Goal: Transaction & Acquisition: Purchase product/service

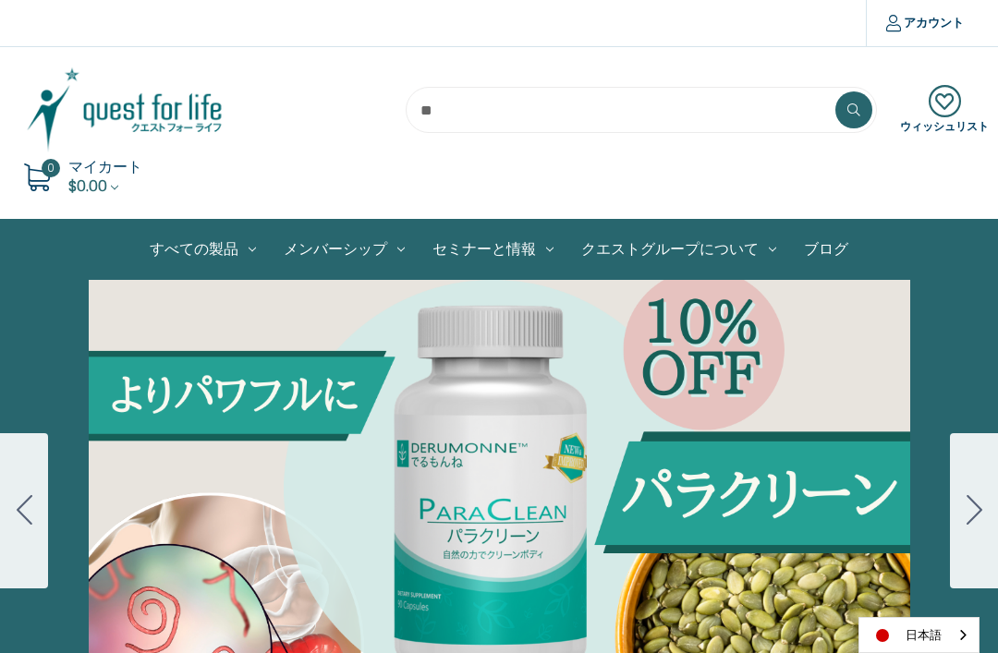
click at [0, 0] on link "ログイン" at bounding box center [0, 0] width 0 height 0
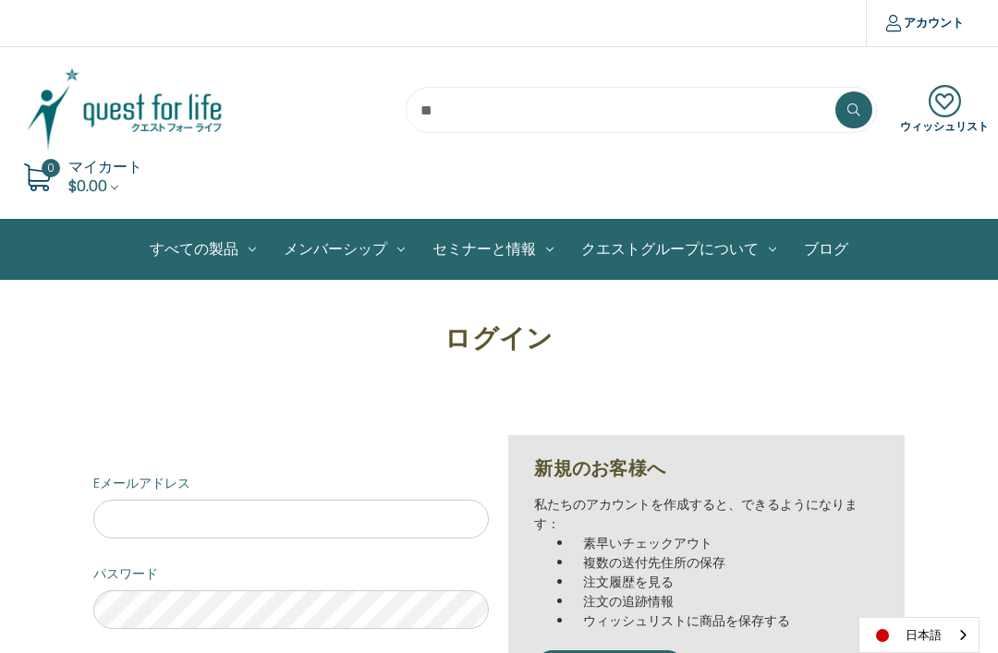
scroll to position [347, 0]
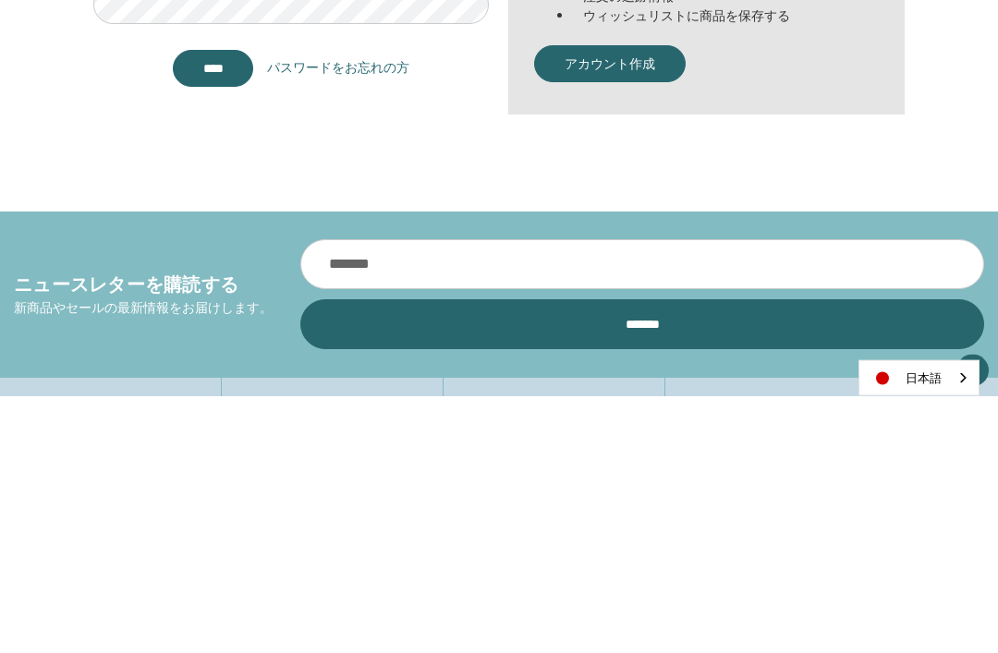
click at [170, 177] on input "Eメールアドレス" at bounding box center [291, 171] width 396 height 39
type input "**********"
click at [213, 325] on input "****" at bounding box center [213, 326] width 81 height 37
click at [209, 321] on input "****" at bounding box center [213, 326] width 81 height 37
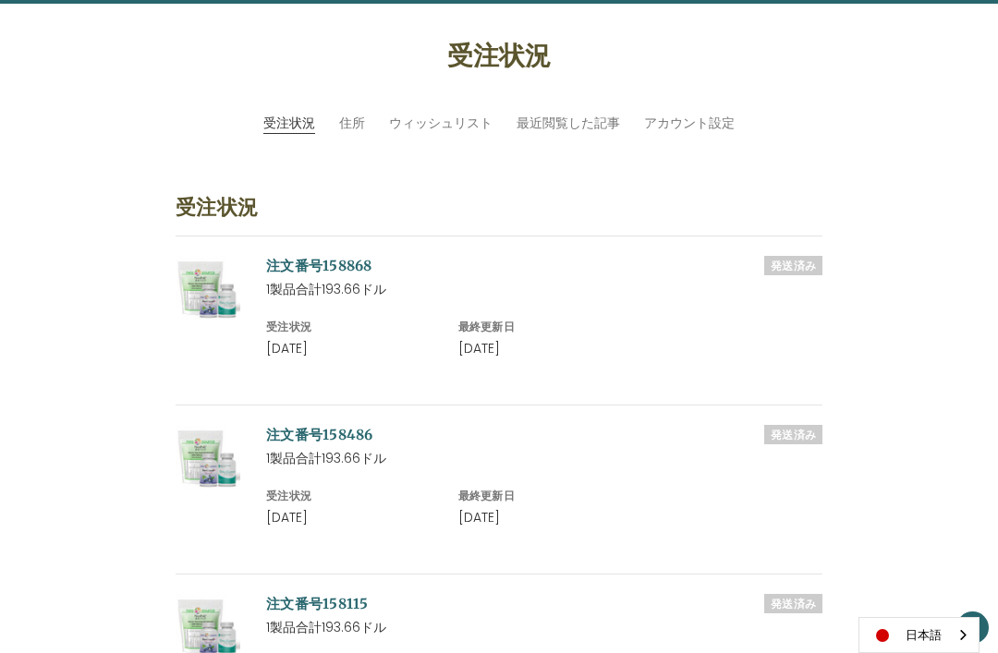
scroll to position [253, 0]
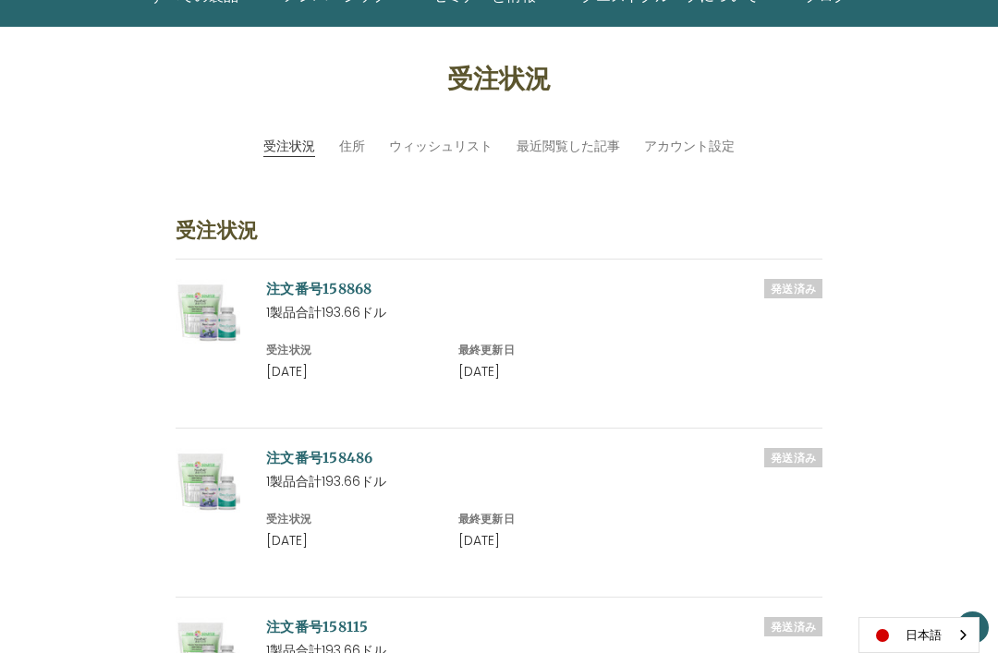
click at [207, 295] on img at bounding box center [208, 311] width 65 height 65
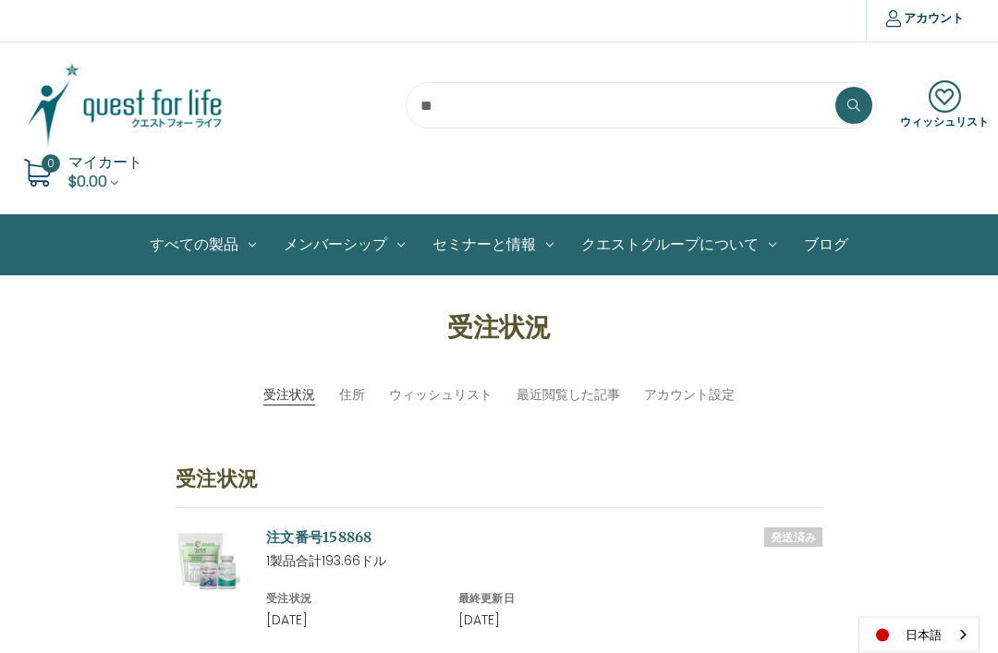
scroll to position [5, 0]
click at [0, 0] on link "製品セット" at bounding box center [0, 0] width 0 height 0
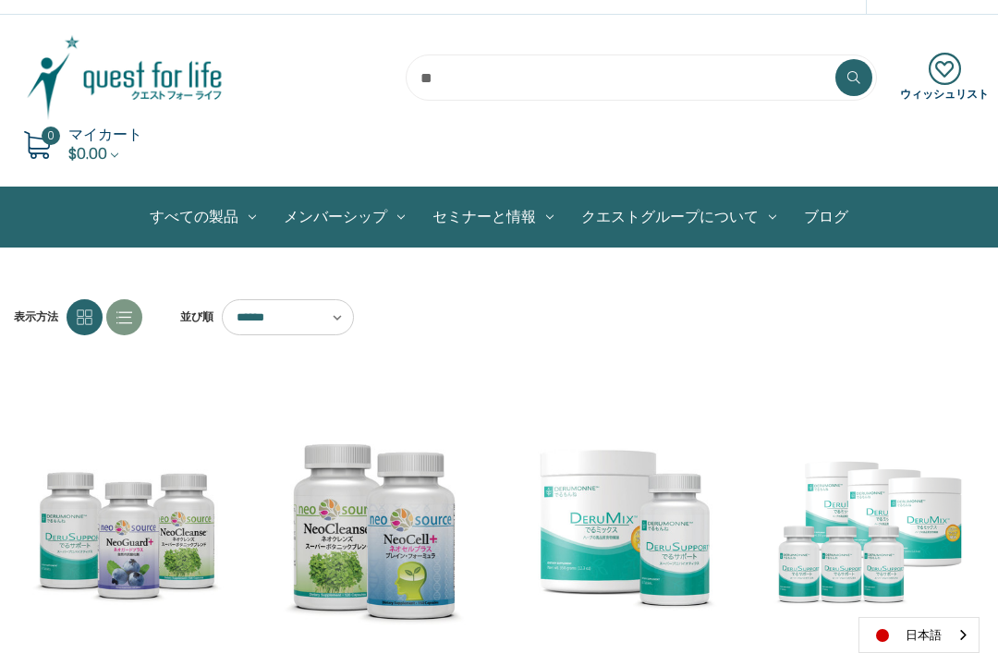
scroll to position [33, 0]
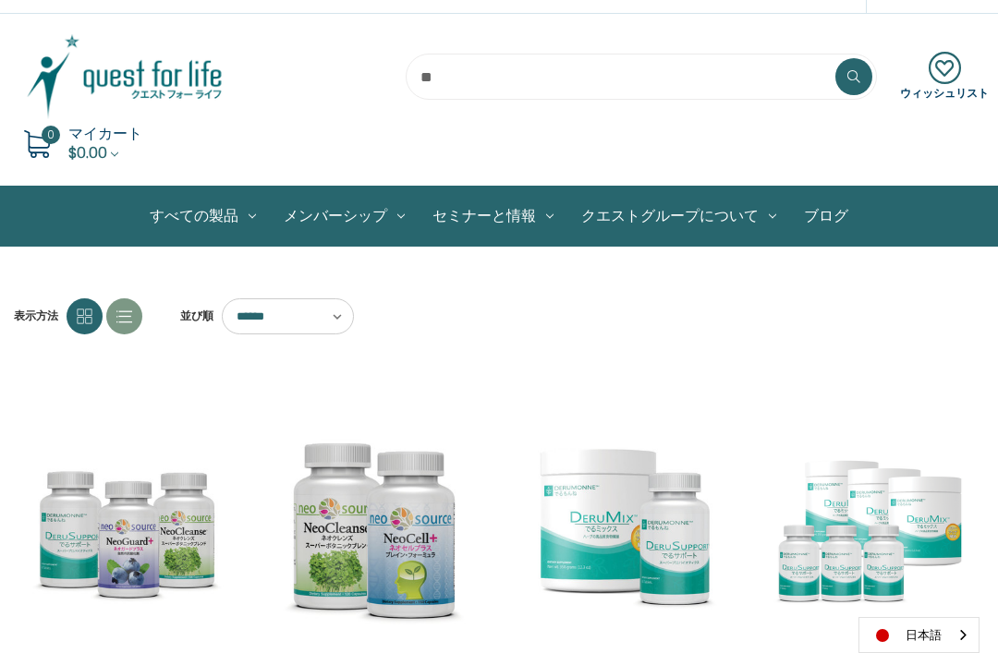
click at [0, 0] on link "個別製品" at bounding box center [0, 0] width 0 height 0
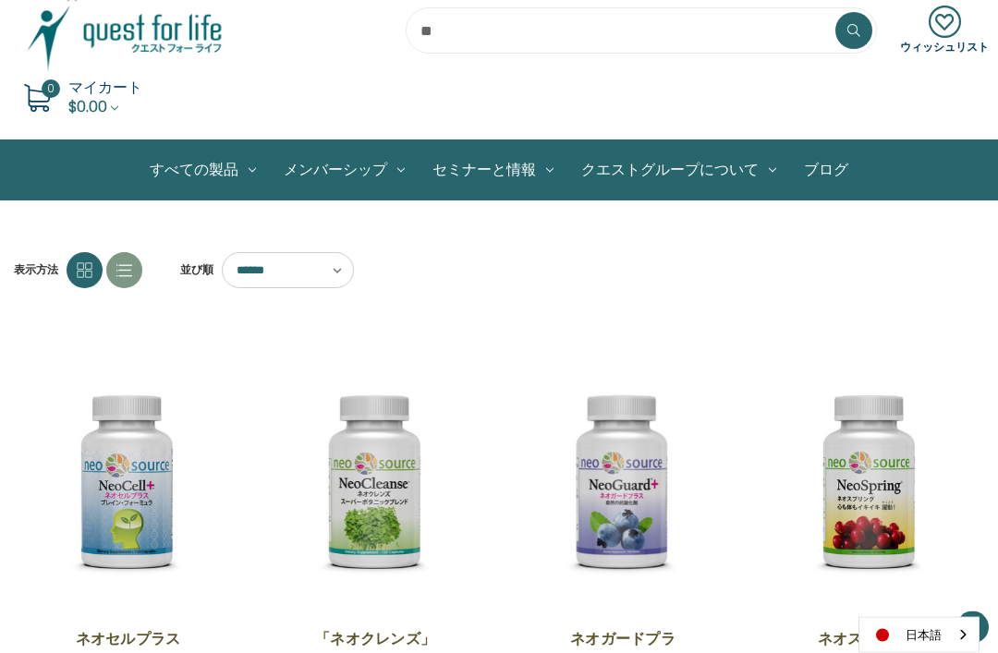
scroll to position [31, 0]
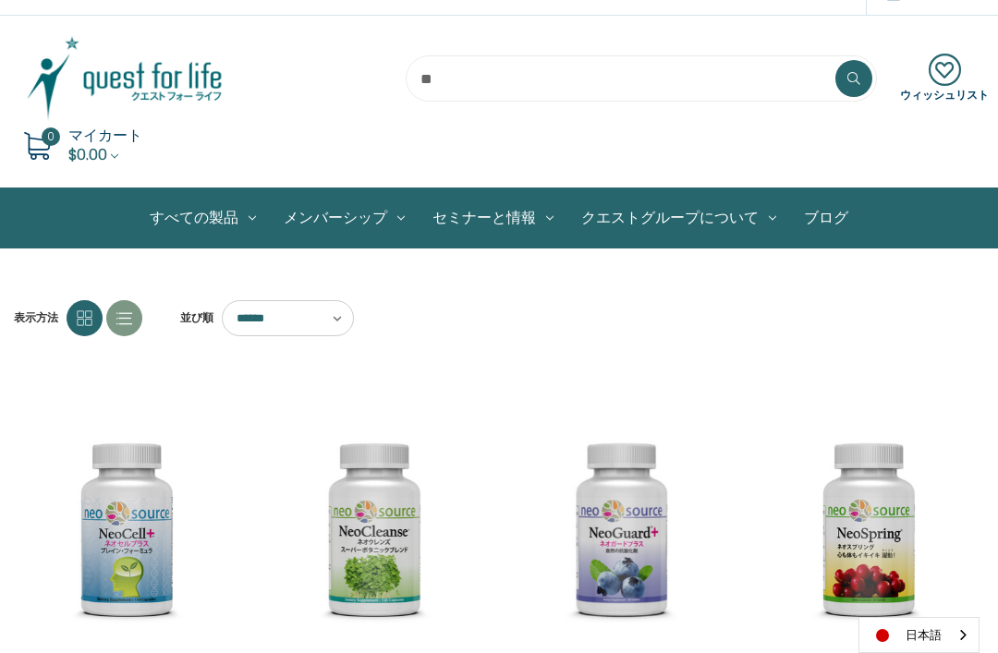
click at [0, 0] on link "個別製品" at bounding box center [0, 0] width 0 height 0
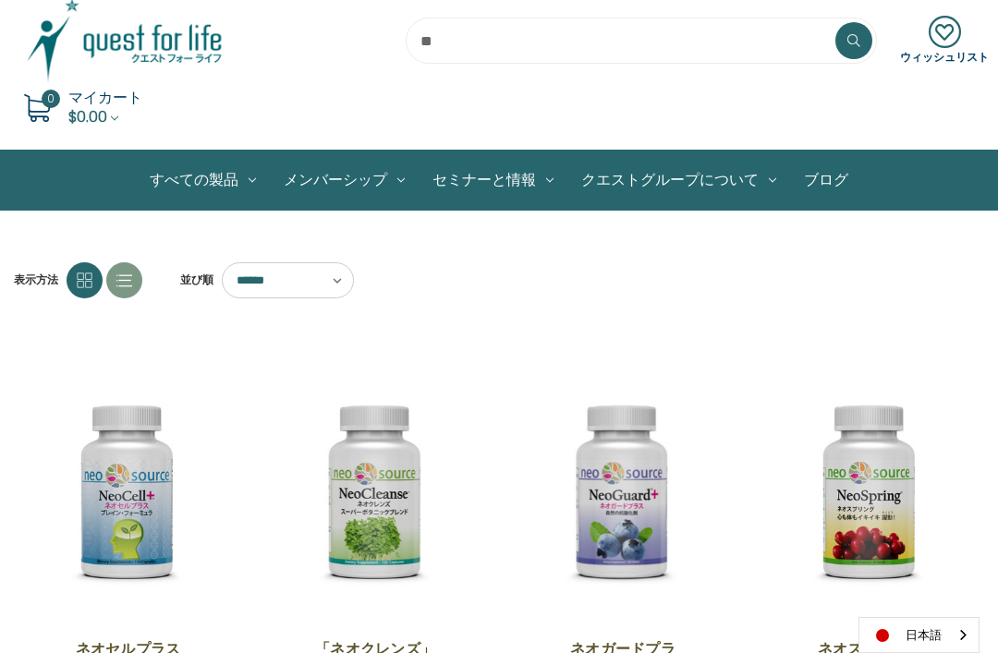
scroll to position [71, 0]
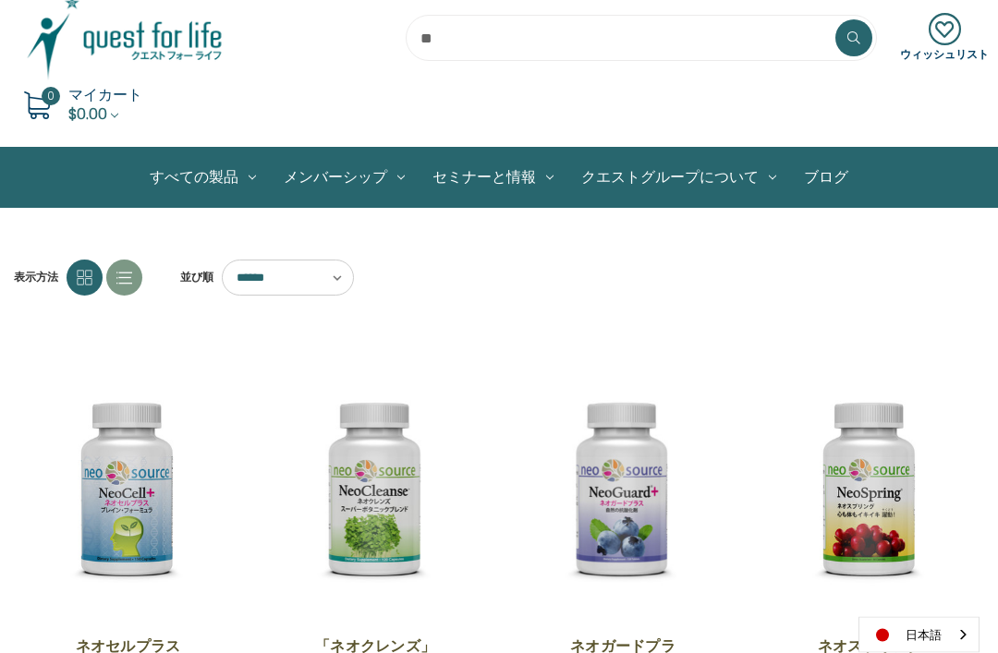
click at [85, 285] on icon at bounding box center [85, 279] width 16 height 16
click at [93, 276] on link at bounding box center [85, 279] width 36 height 36
click at [0, 0] on link "徳用4個セット" at bounding box center [0, 0] width 0 height 0
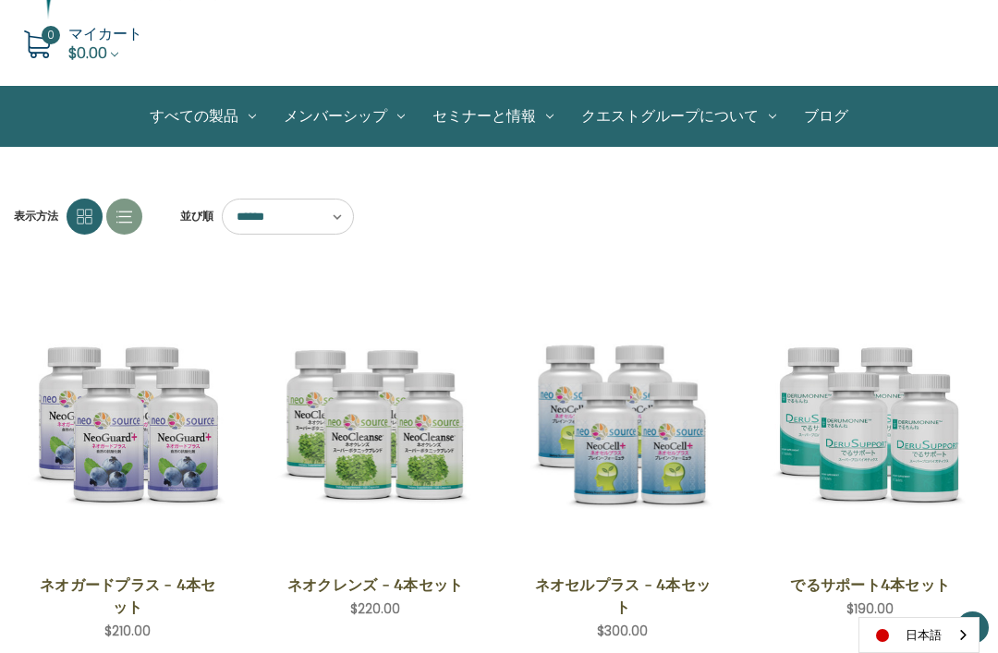
scroll to position [139, 0]
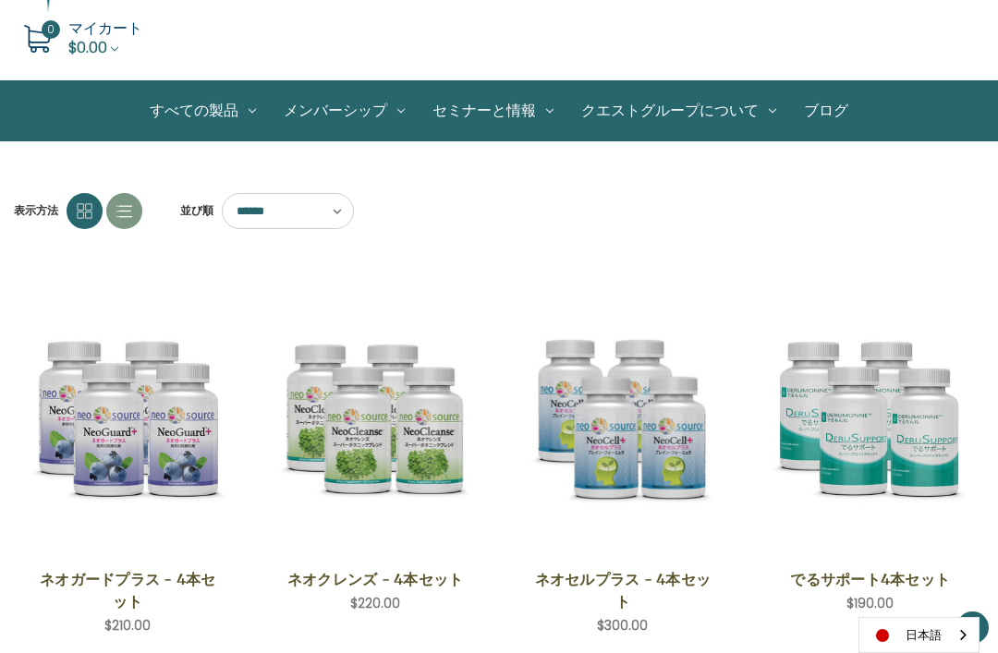
click at [0, 0] on link "製品セット" at bounding box center [0, 0] width 0 height 0
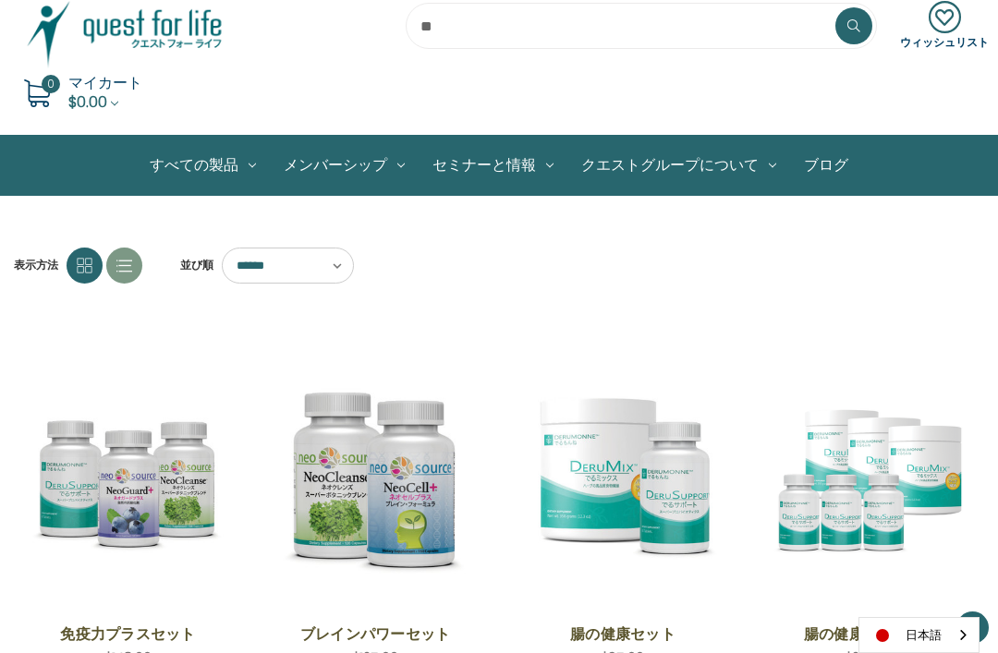
scroll to position [71, 0]
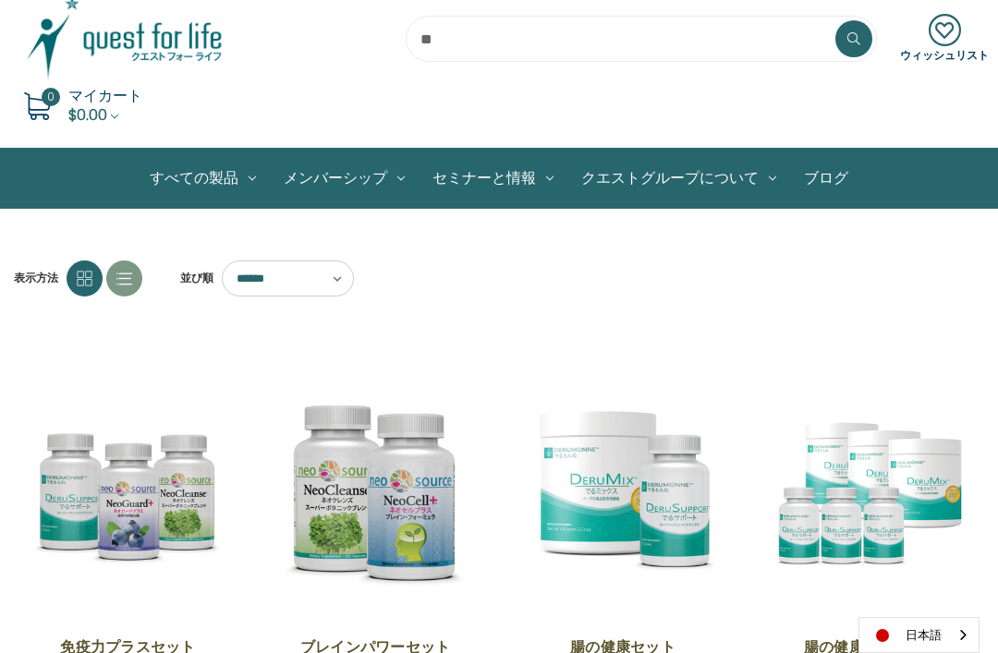
click at [0, 0] on link "免疫システム" at bounding box center [0, 0] width 0 height 0
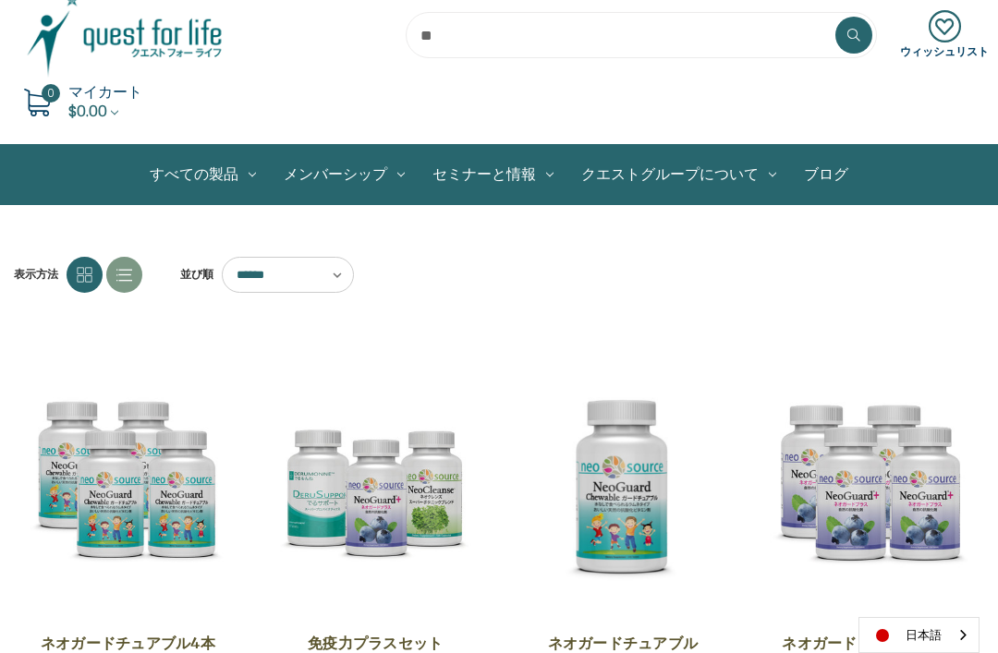
scroll to position [79, 0]
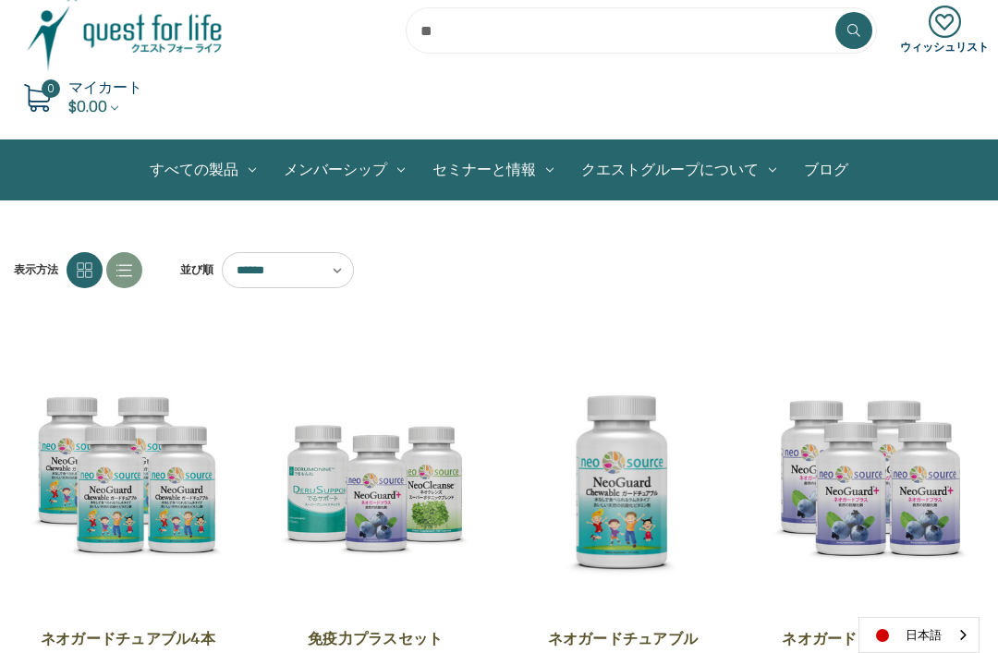
click at [220, 176] on link "すべての製品" at bounding box center [203, 169] width 134 height 59
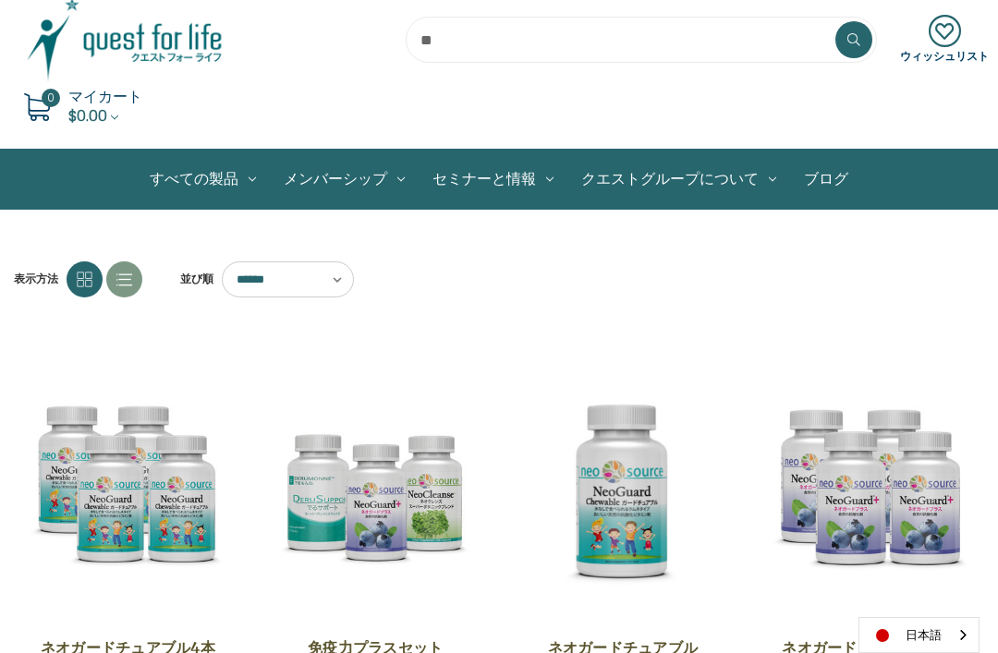
scroll to position [58, 0]
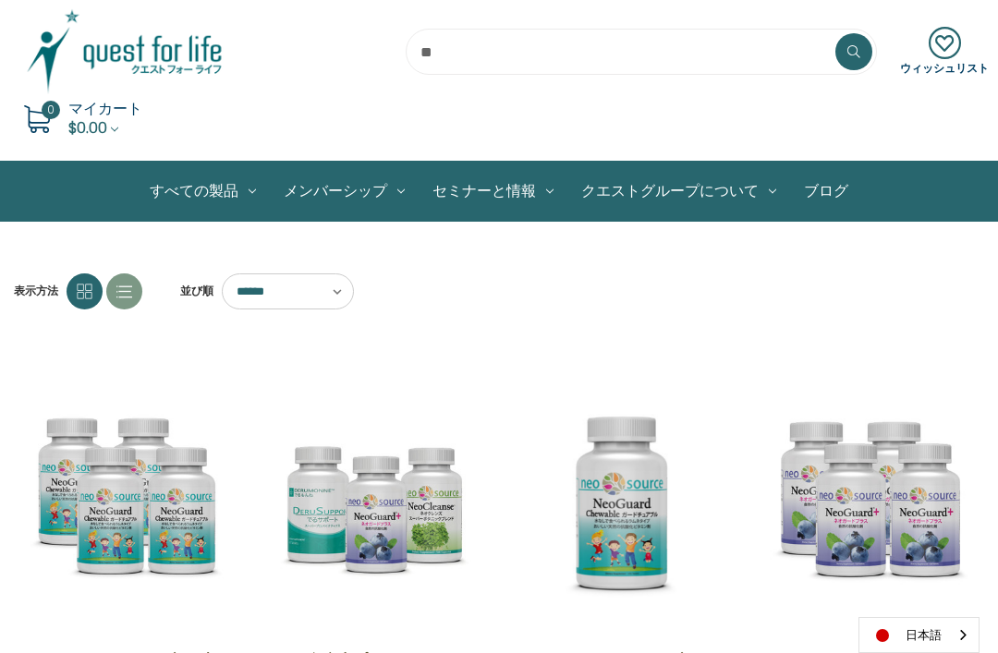
click at [0, 0] on link "腸の健康" at bounding box center [0, 0] width 0 height 0
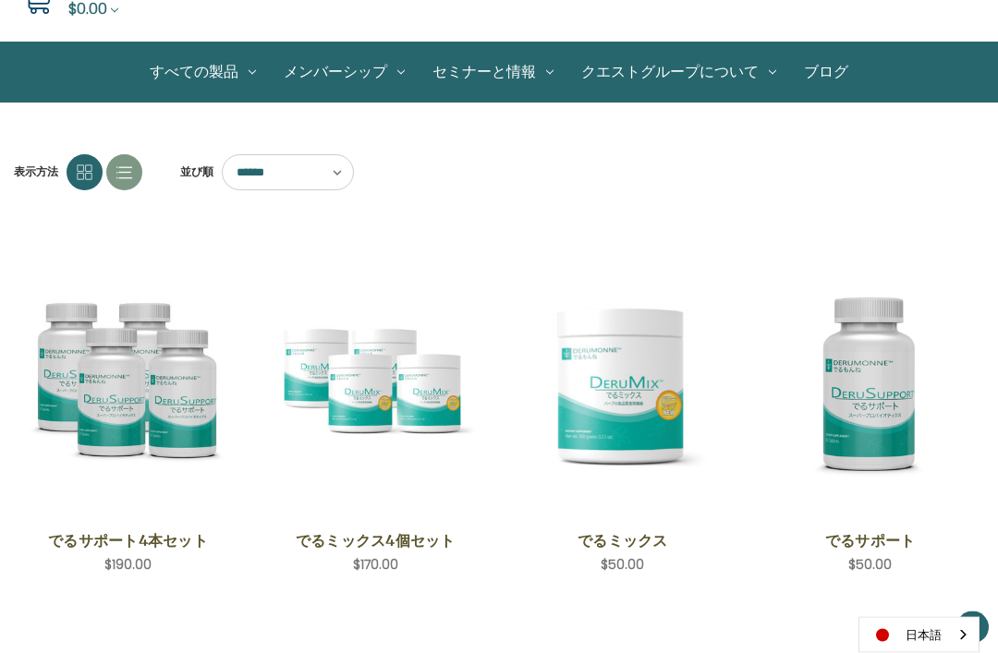
scroll to position [179, 0]
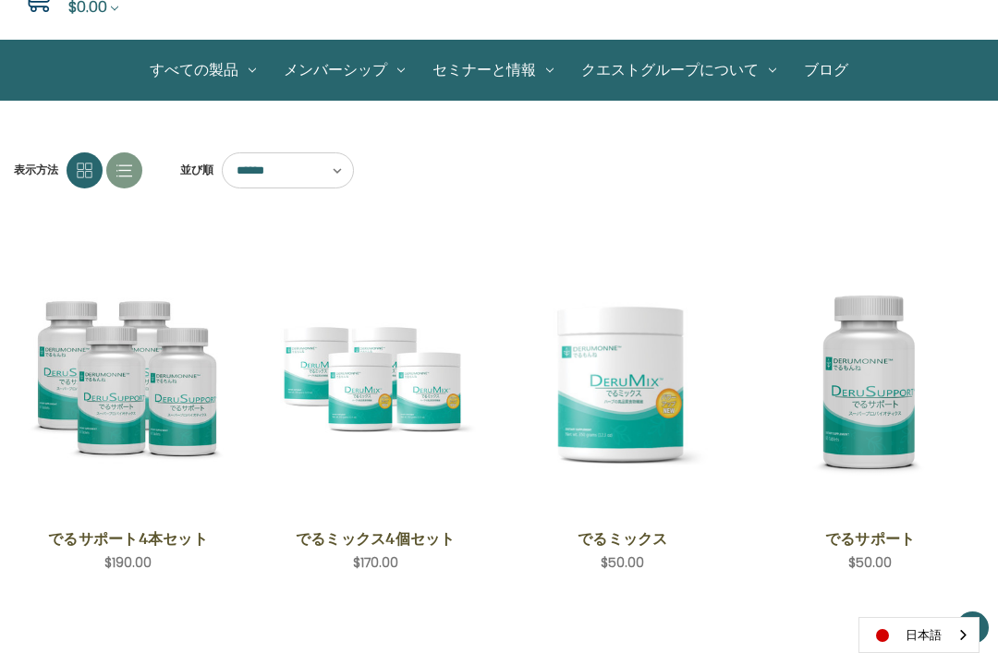
click at [219, 64] on link "すべての製品" at bounding box center [203, 70] width 134 height 59
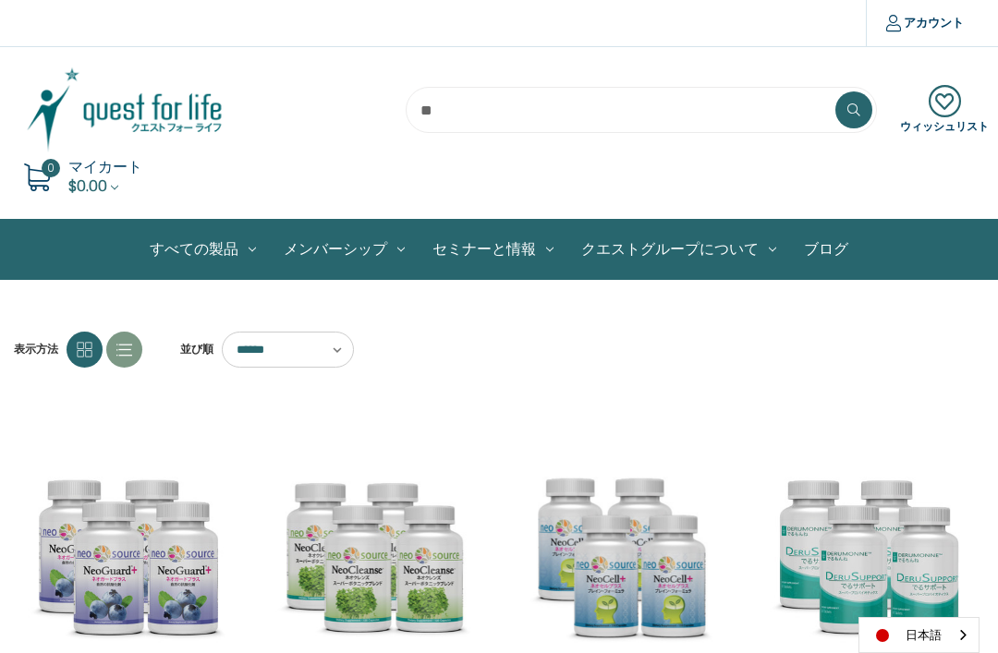
click at [77, 344] on icon at bounding box center [85, 350] width 16 height 16
click at [82, 348] on use at bounding box center [85, 349] width 15 height 15
click at [124, 357] on icon at bounding box center [124, 350] width 16 height 16
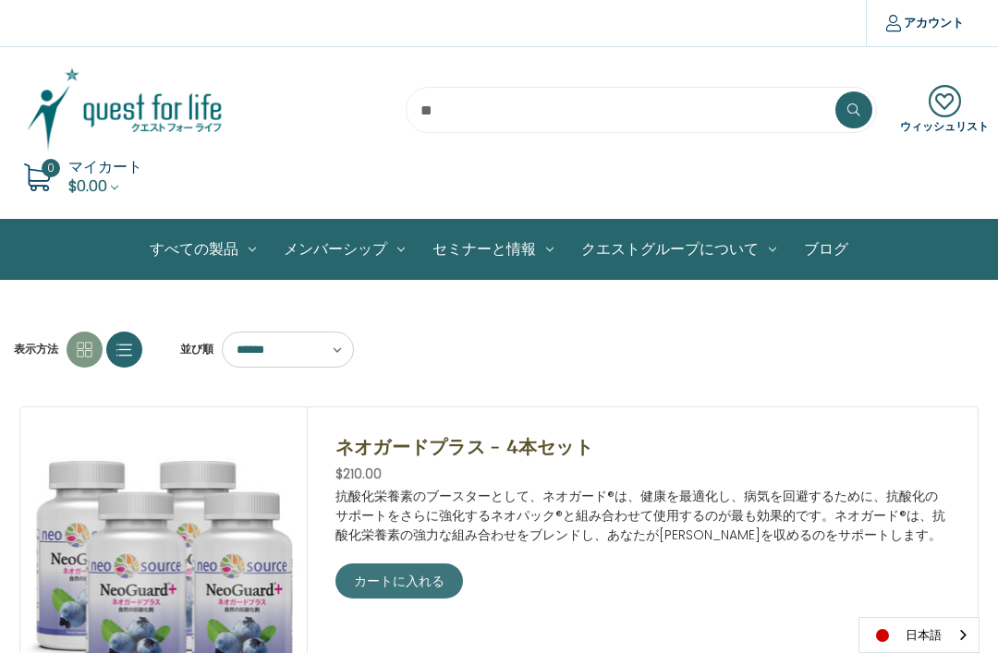
click at [119, 342] on icon at bounding box center [124, 350] width 16 height 16
click at [88, 350] on use at bounding box center [85, 349] width 15 height 15
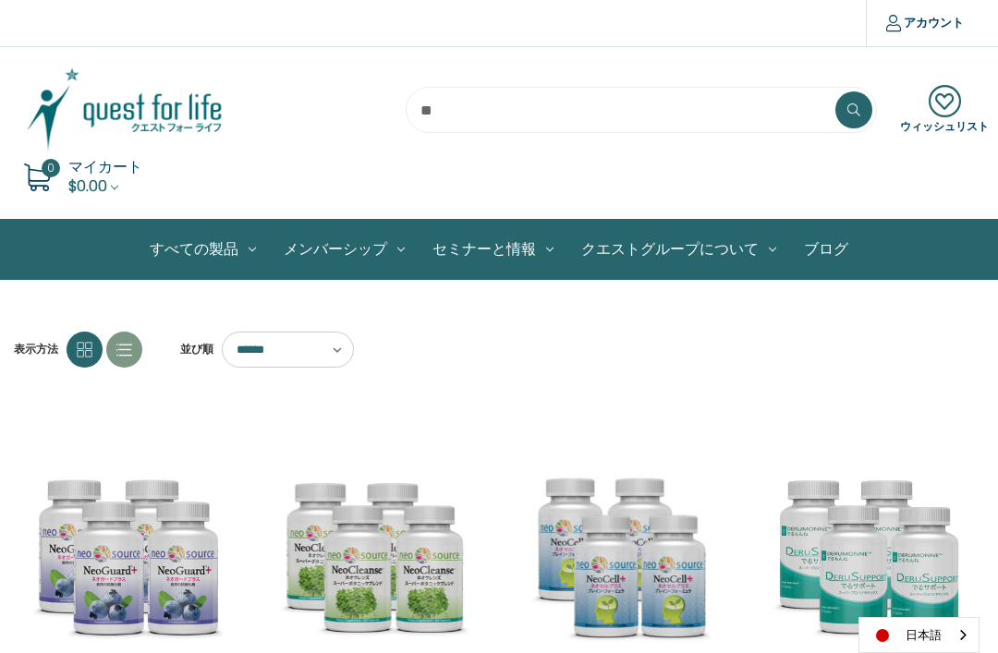
click at [83, 353] on use at bounding box center [85, 349] width 15 height 15
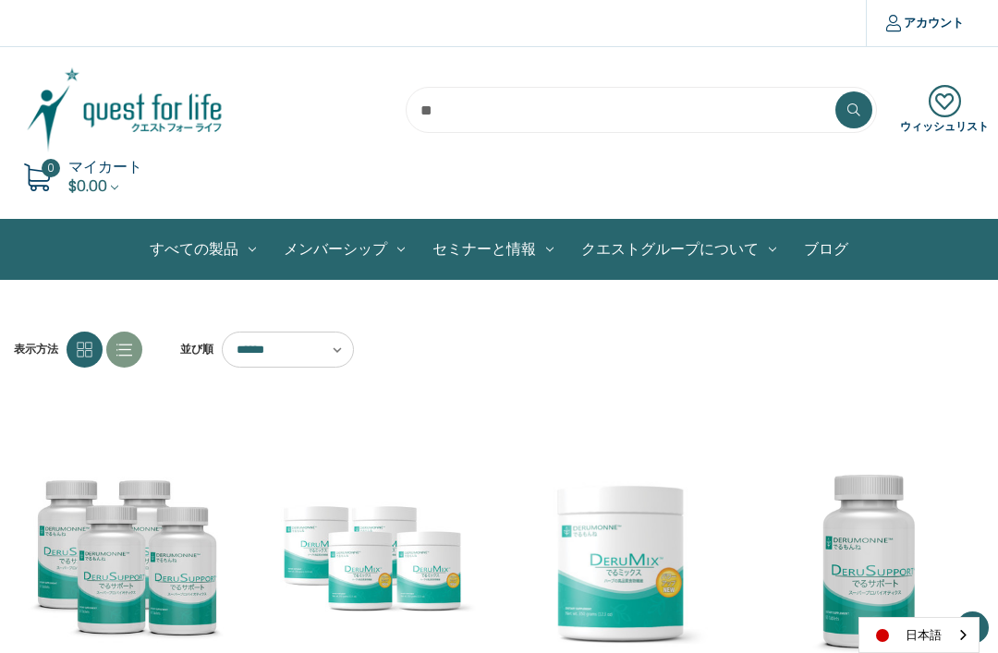
scroll to position [238, 0]
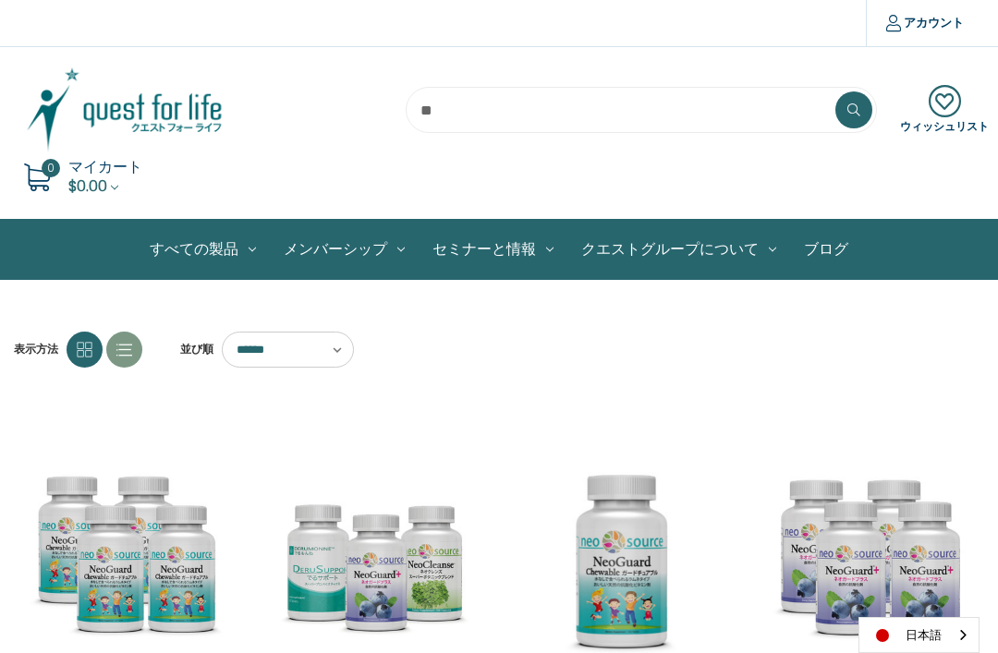
scroll to position [58, 0]
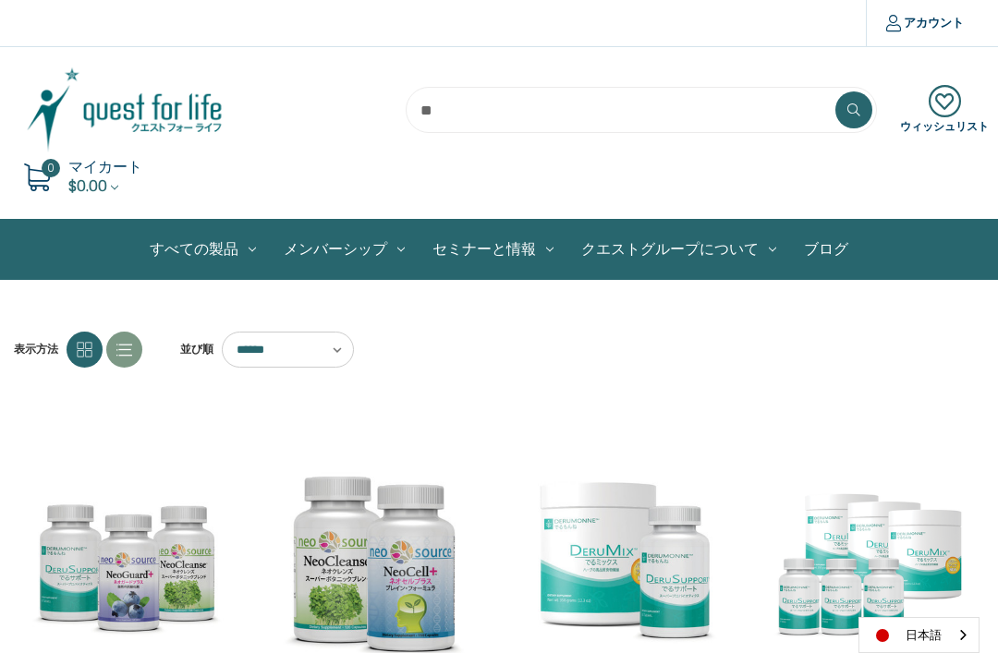
scroll to position [71, 0]
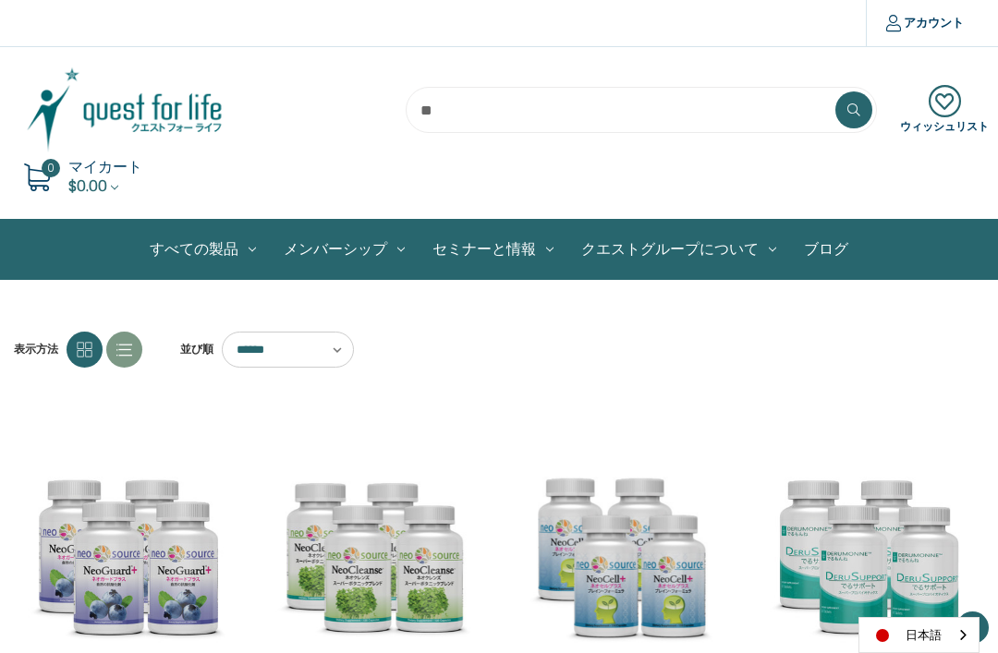
scroll to position [139, 0]
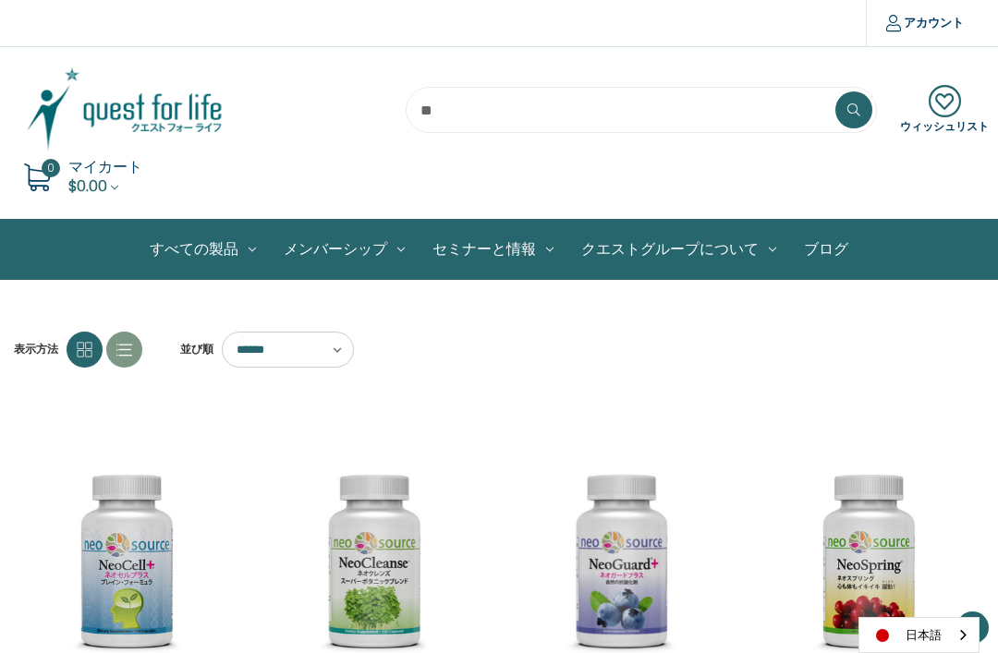
scroll to position [131, 0]
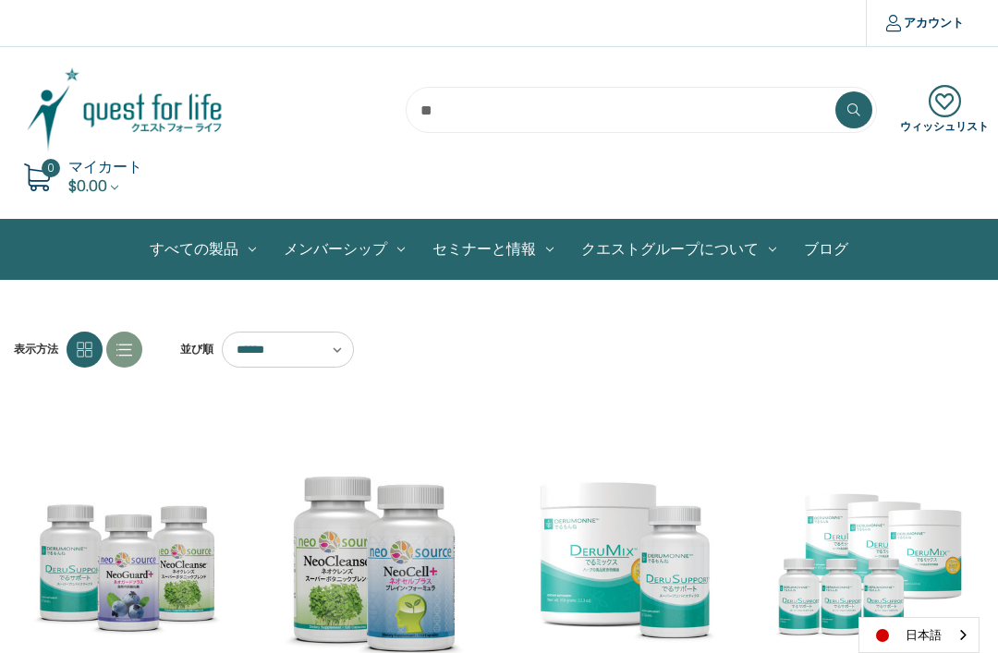
scroll to position [33, 0]
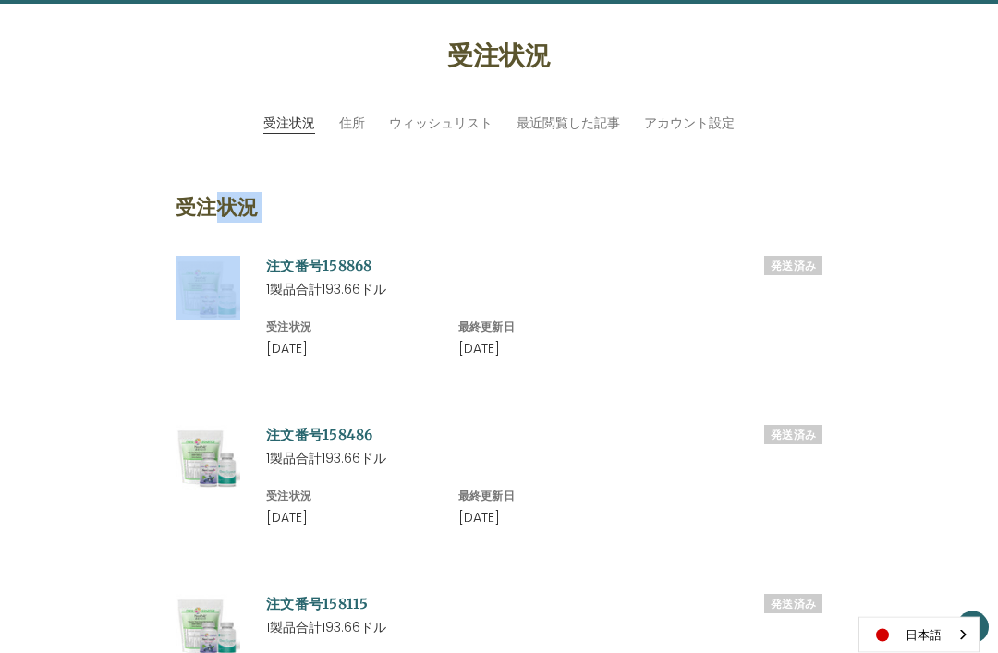
scroll to position [276, 0]
click at [206, 294] on img at bounding box center [208, 288] width 65 height 65
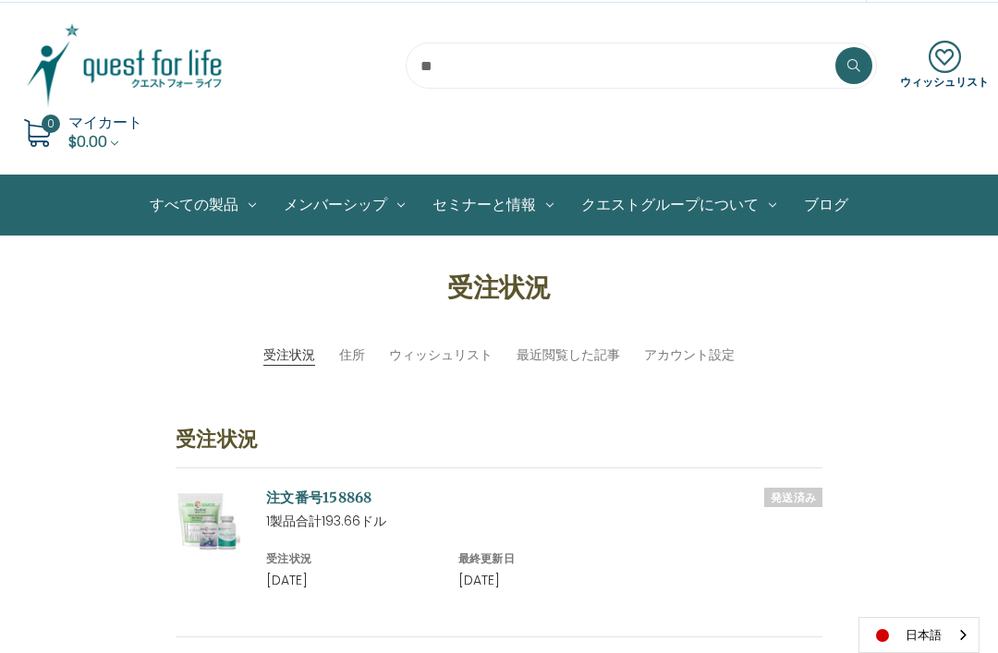
scroll to position [0, 0]
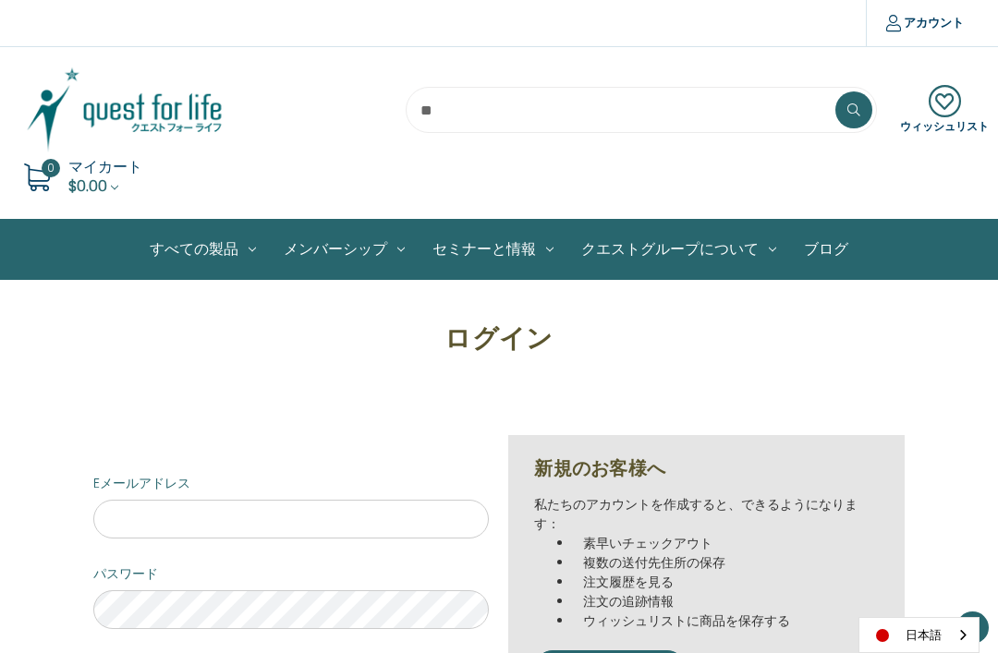
scroll to position [347, 0]
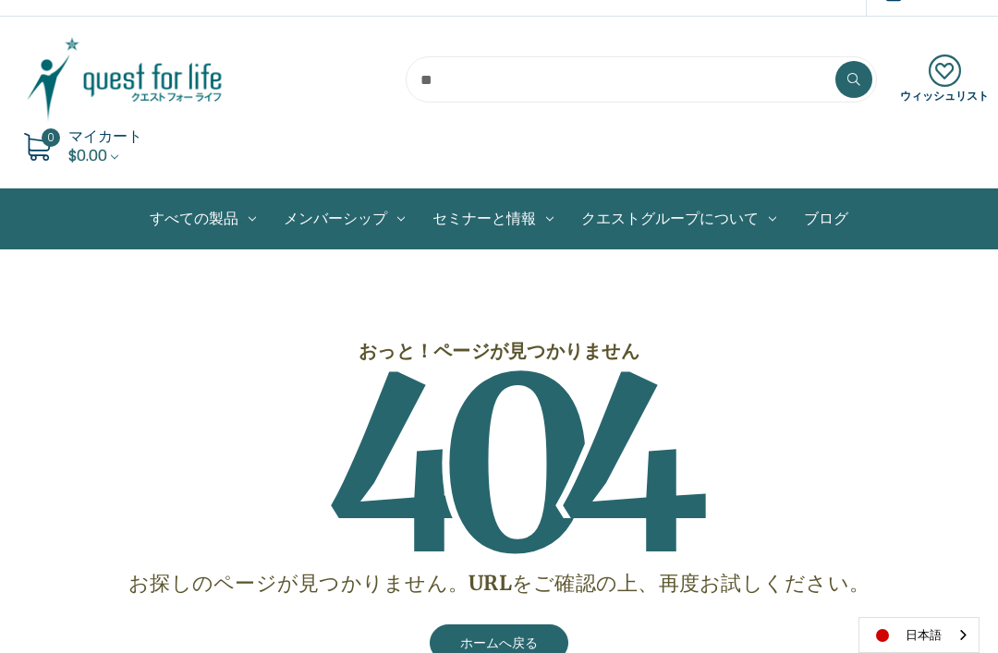
scroll to position [28, 0]
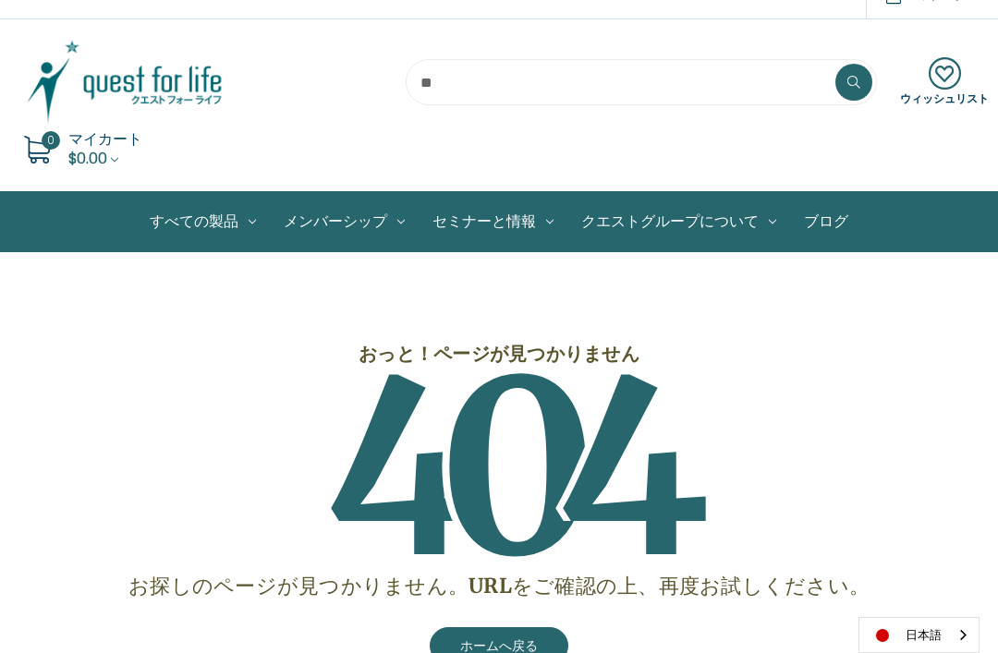
click at [463, 647] on link "ホームへ戻る" at bounding box center [499, 645] width 139 height 37
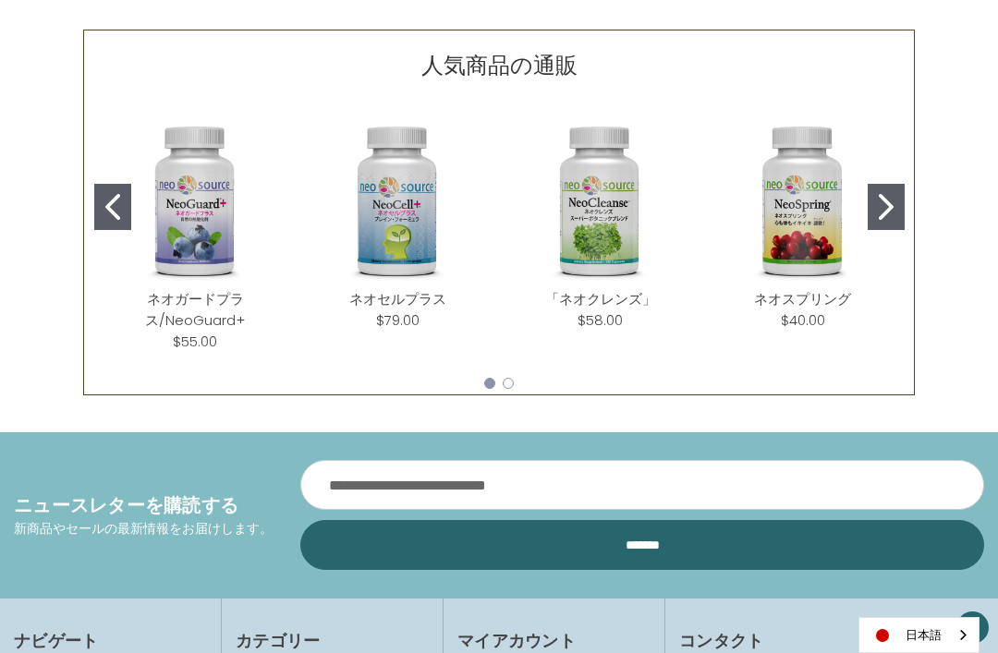
scroll to position [867, 0]
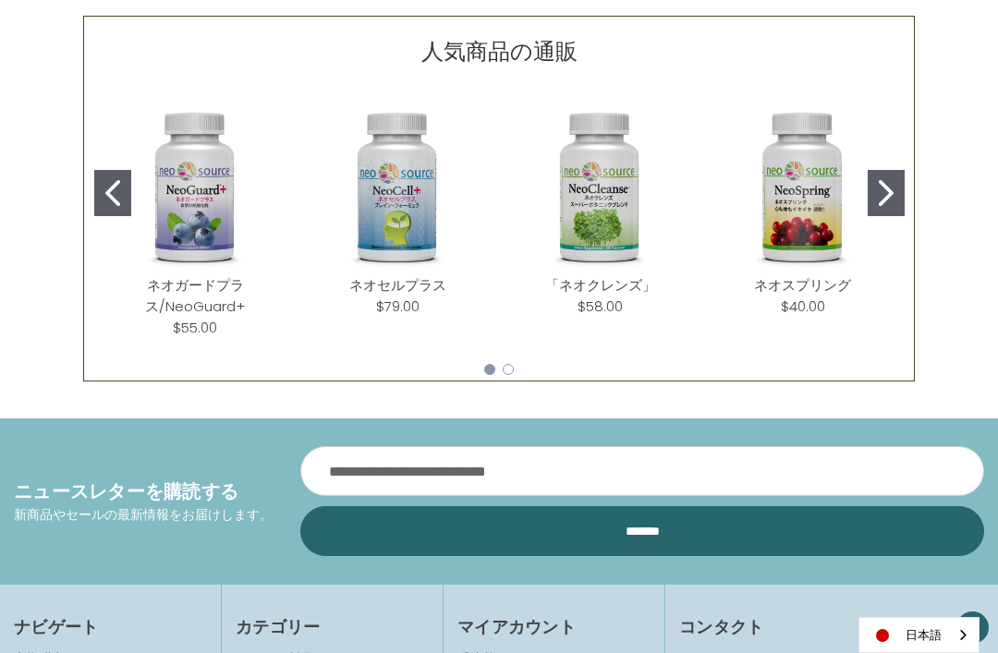
click at [885, 198] on icon "Go to slide 2" at bounding box center [886, 193] width 15 height 26
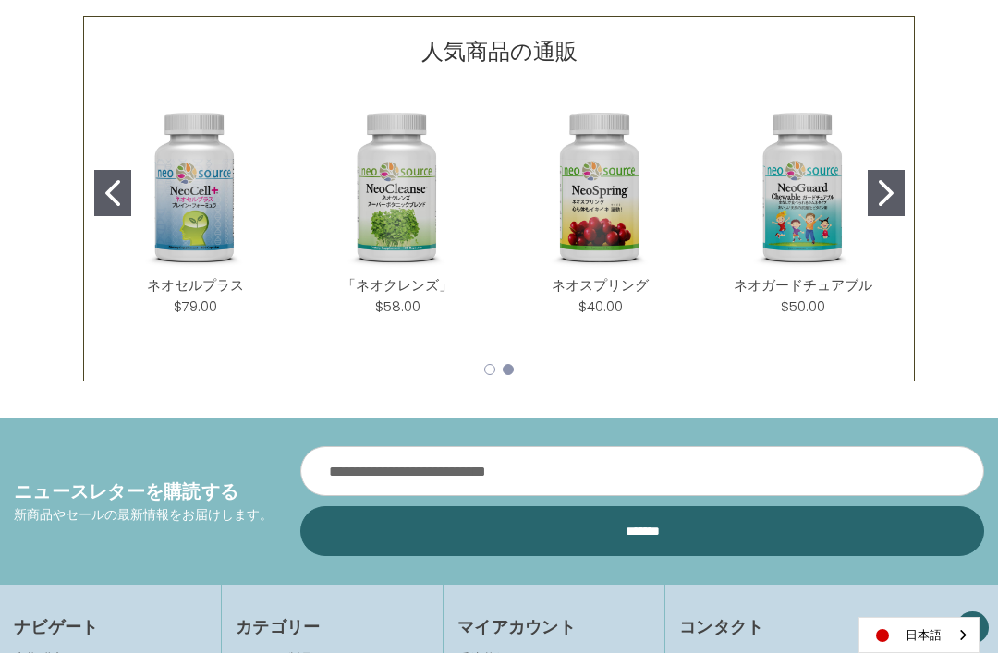
click at [872, 193] on button "Go to slide 2" at bounding box center [886, 193] width 37 height 46
click at [893, 197] on icon "Go to slide 2" at bounding box center [886, 193] width 15 height 26
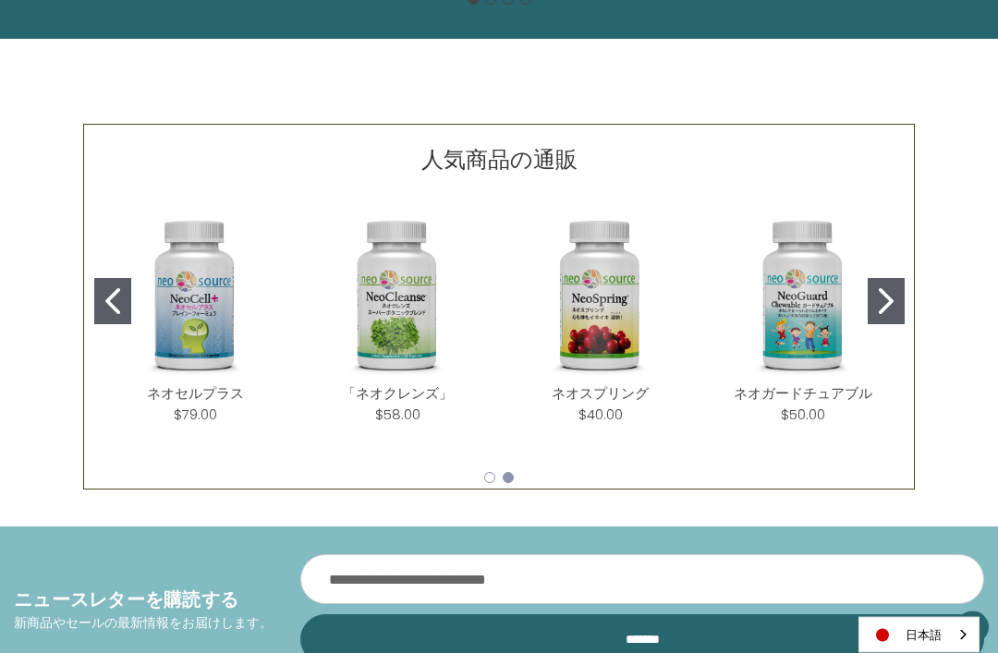
scroll to position [758, 0]
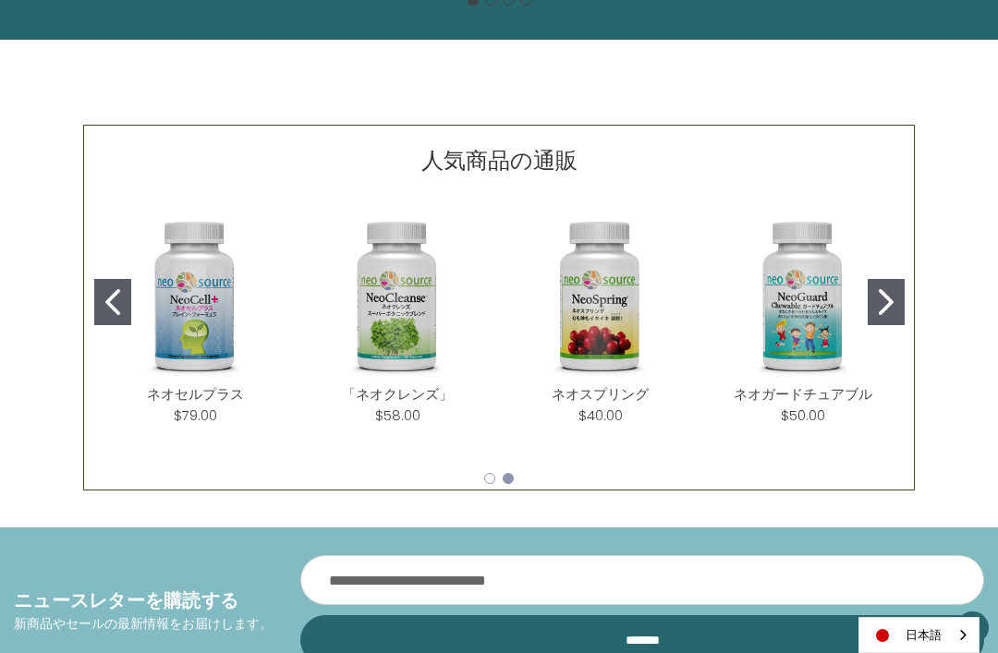
click at [123, 310] on button "Go to slide 1" at bounding box center [112, 302] width 37 height 46
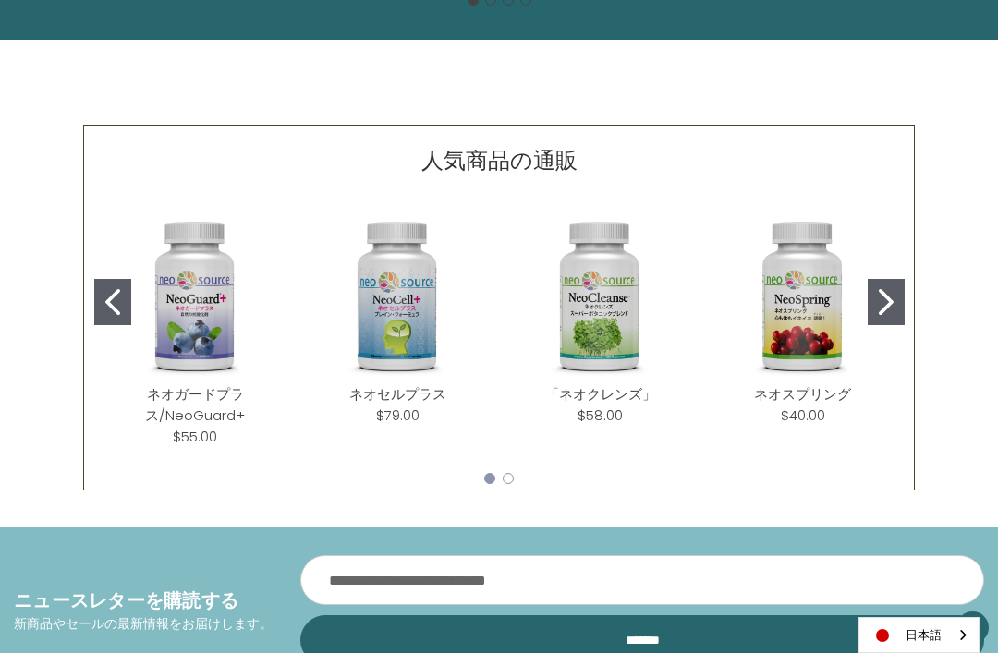
click at [112, 291] on icon "Go to slide 1" at bounding box center [112, 302] width 15 height 26
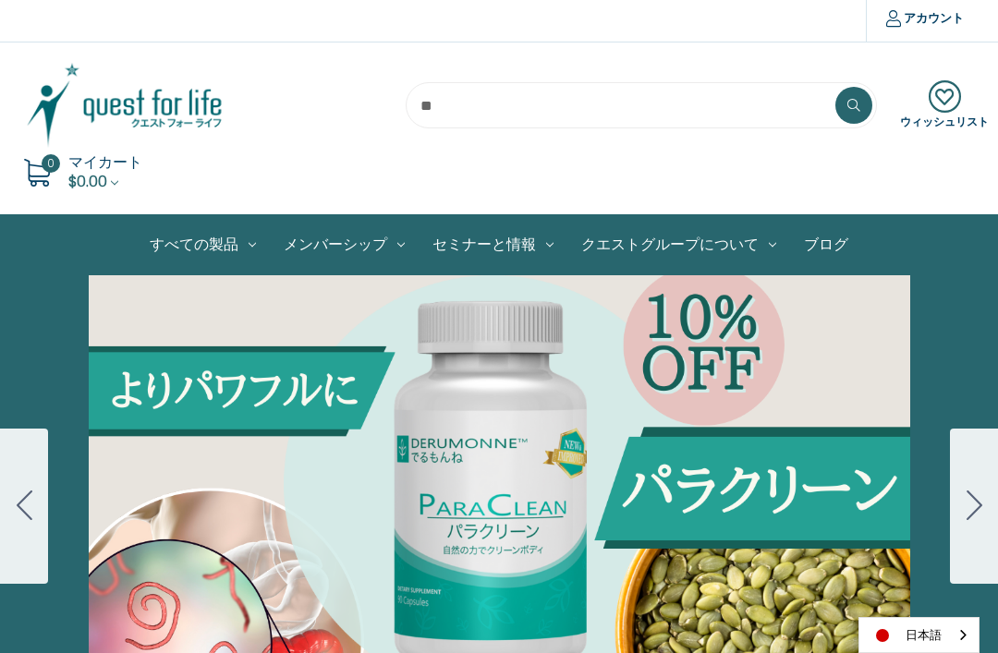
scroll to position [0, 0]
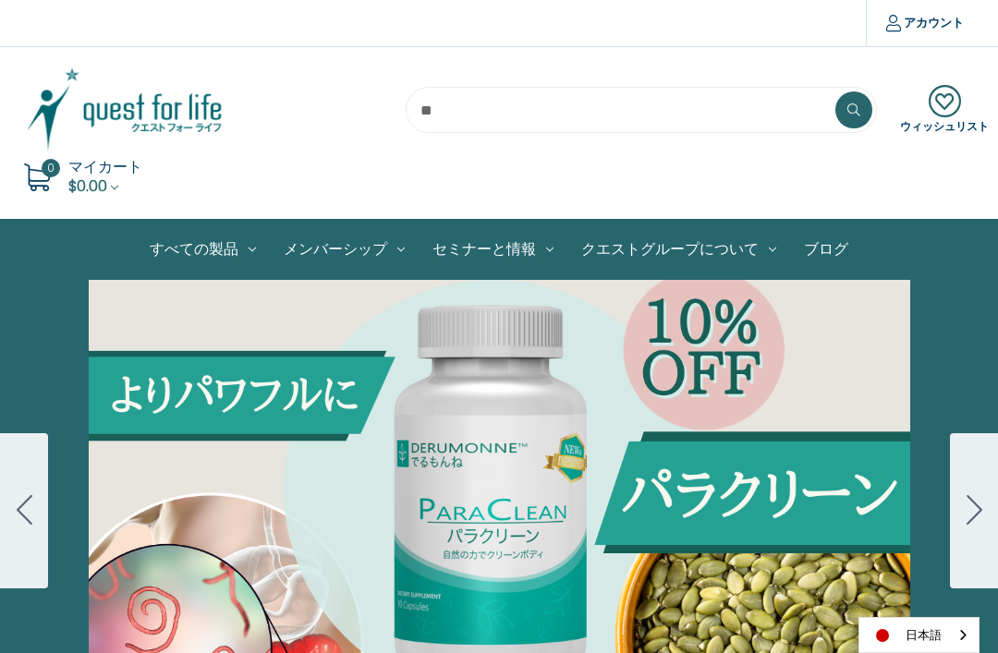
click at [0, 0] on link "製品セット" at bounding box center [0, 0] width 0 height 0
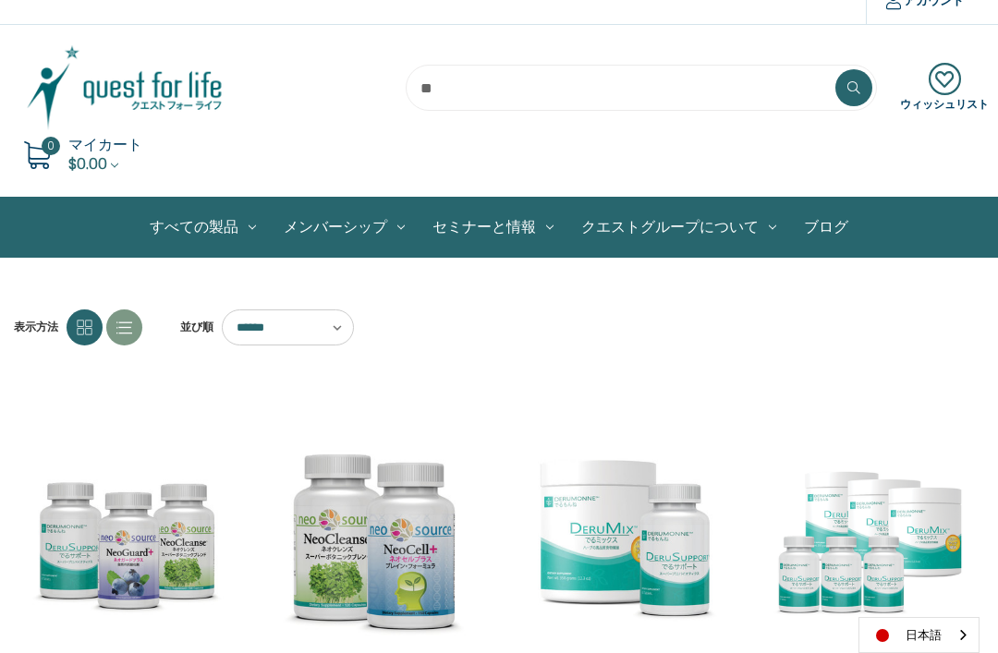
scroll to position [24, 0]
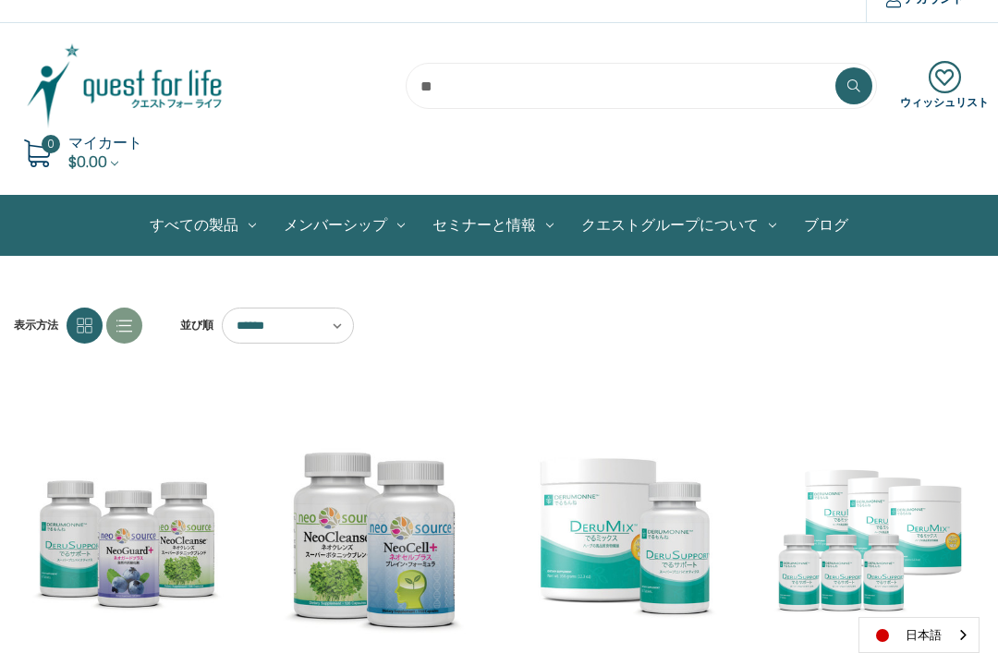
click at [335, 335] on select "****** ****** ****** ****** ***** ******* **** ****" at bounding box center [288, 326] width 132 height 36
select select "**********"
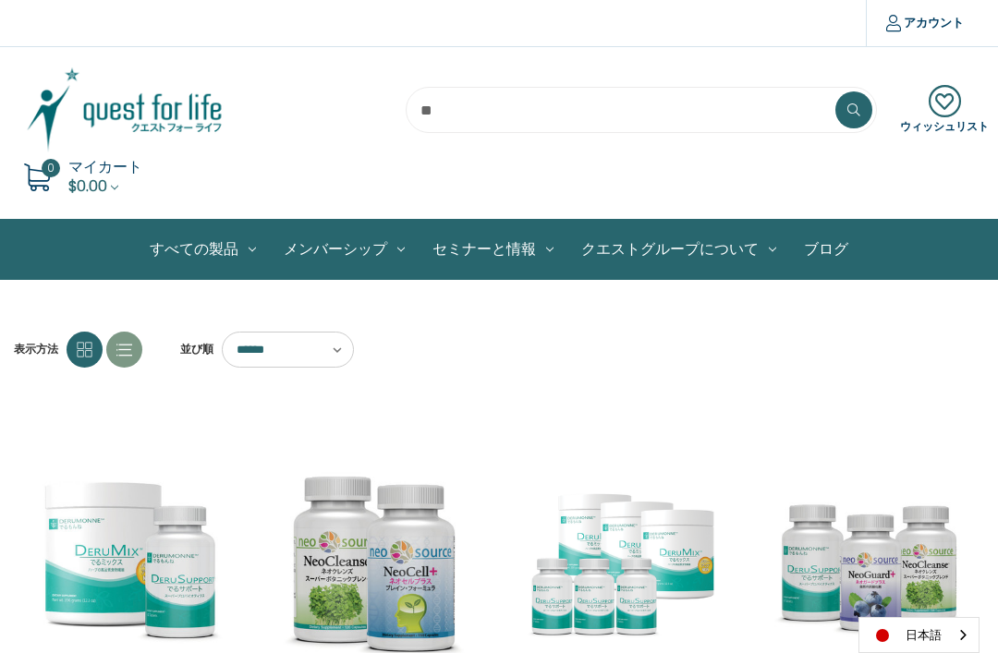
click at [335, 355] on select "****** ****** ****** ****** ***** ******* **** ****" at bounding box center [288, 350] width 132 height 36
click at [426, 378] on div "表示方法 並び順 ****** ****** ****** ****** ***** ******* **** **** クイックビュー 腸の健康セット 希望…" at bounding box center [500, 611] width 990 height 559
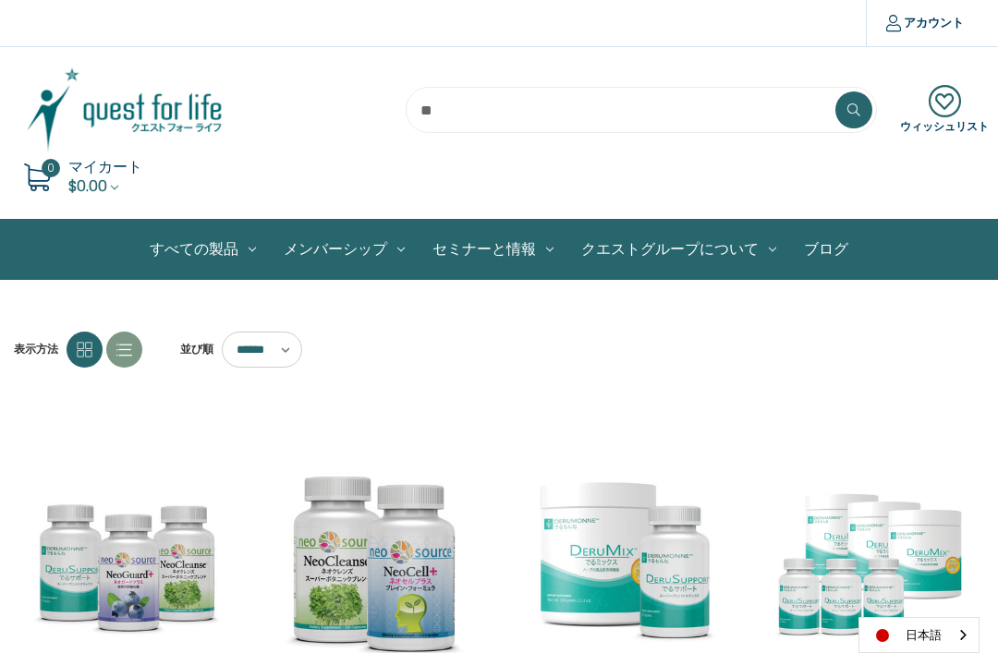
select select "**********"
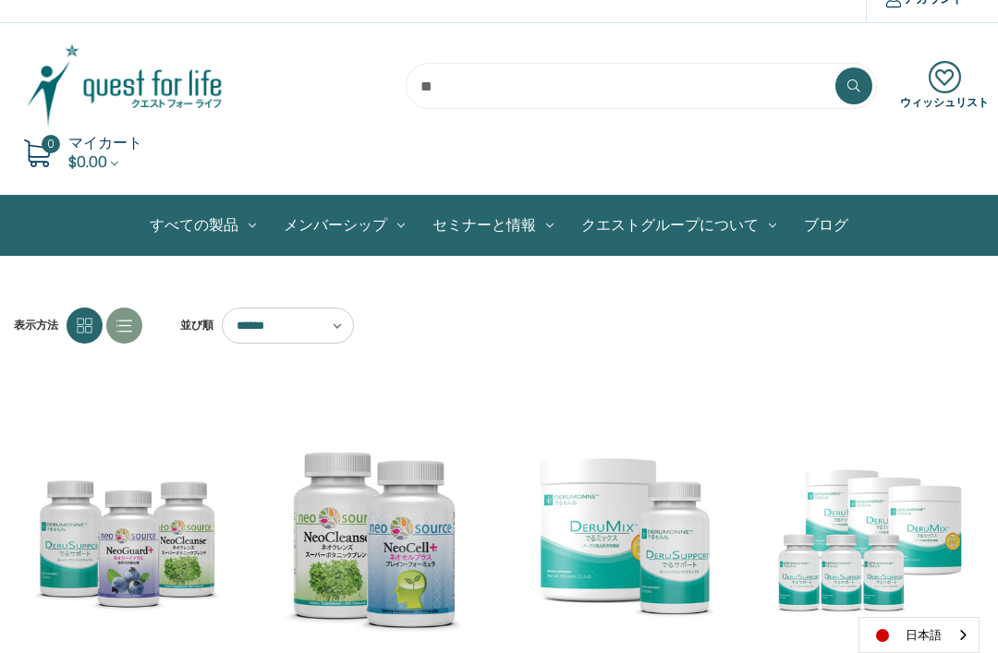
click at [0, 0] on link "個別製品" at bounding box center [0, 0] width 0 height 0
